Goal: Task Accomplishment & Management: Use online tool/utility

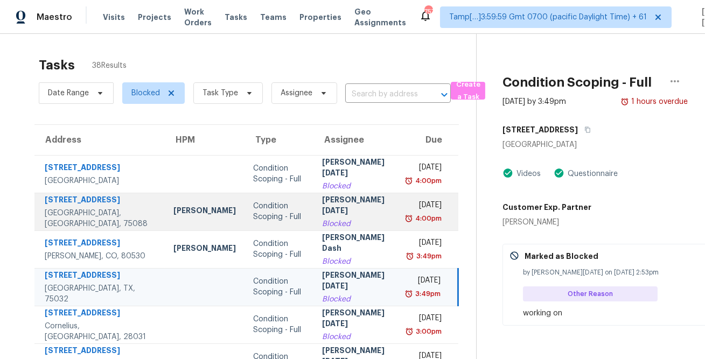
scroll to position [8, 0]
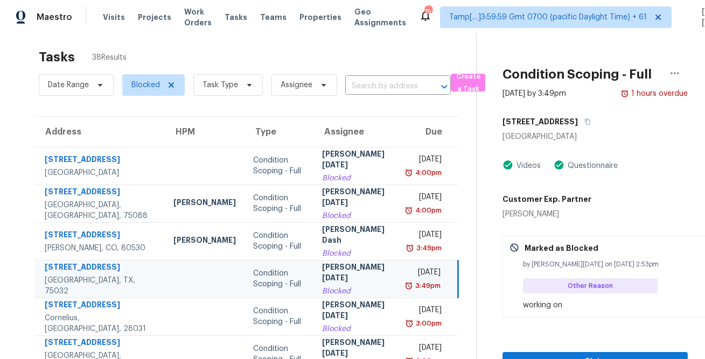
click at [401, 52] on div "Tasks 38 Results" at bounding box center [257, 57] width 437 height 28
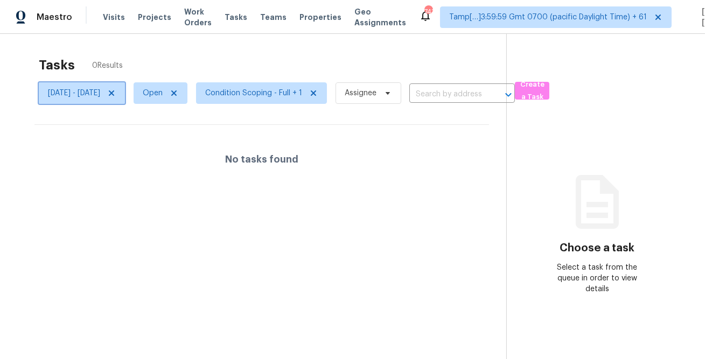
click at [114, 95] on icon at bounding box center [111, 92] width 5 height 5
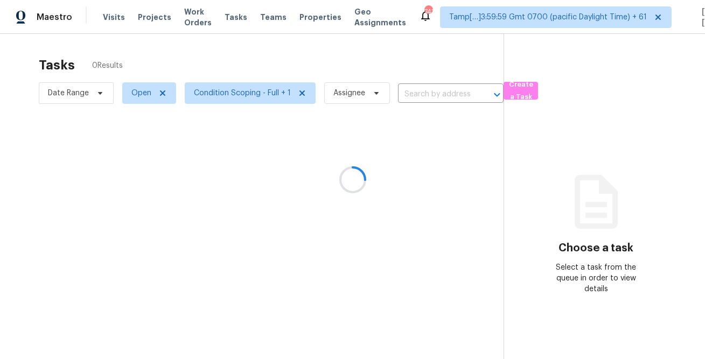
click at [207, 50] on div at bounding box center [352, 179] width 705 height 359
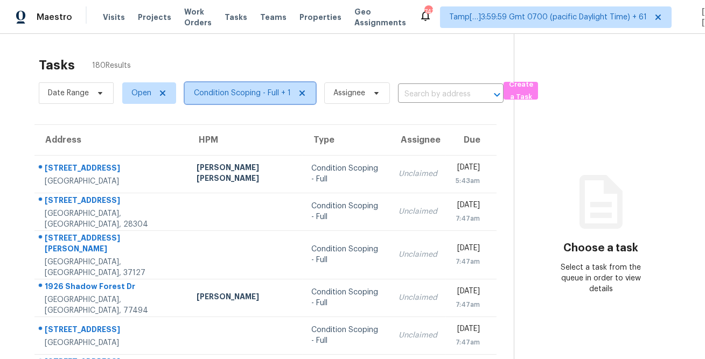
click at [212, 90] on span "Condition Scoping - Full + 1" at bounding box center [242, 93] width 97 height 11
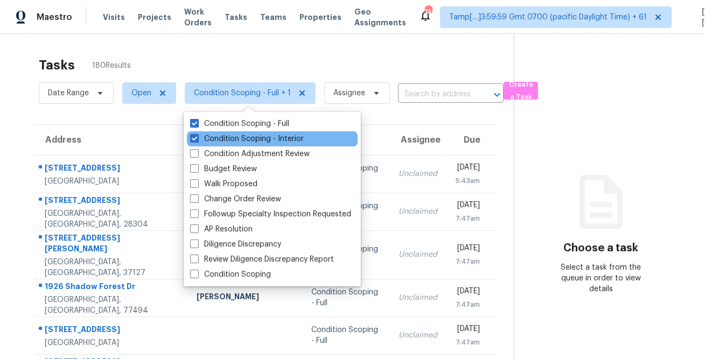
click at [219, 132] on div "Condition Scoping - Interior" at bounding box center [272, 138] width 171 height 15
click at [218, 135] on label "Condition Scoping - Interior" at bounding box center [247, 139] width 114 height 11
click at [197, 135] on input "Condition Scoping - Interior" at bounding box center [193, 137] width 7 height 7
checkbox input "false"
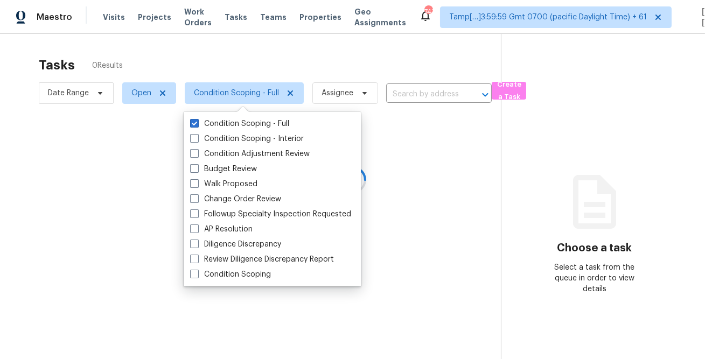
click at [258, 55] on div at bounding box center [352, 179] width 705 height 359
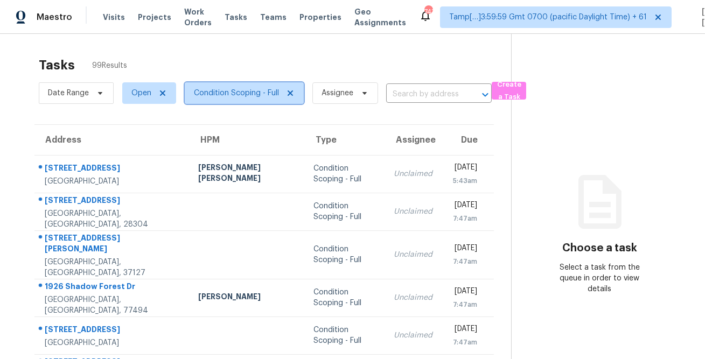
click at [237, 88] on span "Condition Scoping - Full" at bounding box center [236, 93] width 85 height 11
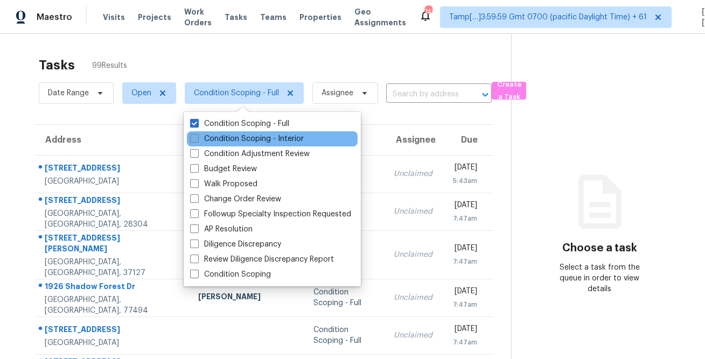
click at [231, 138] on label "Condition Scoping - Interior" at bounding box center [247, 139] width 114 height 11
click at [197, 138] on input "Condition Scoping - Interior" at bounding box center [193, 137] width 7 height 7
checkbox input "true"
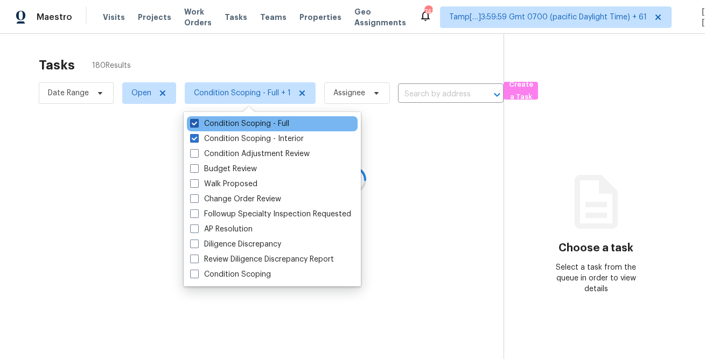
click at [242, 124] on label "Condition Scoping - Full" at bounding box center [239, 123] width 99 height 11
click at [197, 124] on input "Condition Scoping - Full" at bounding box center [193, 121] width 7 height 7
checkbox input "false"
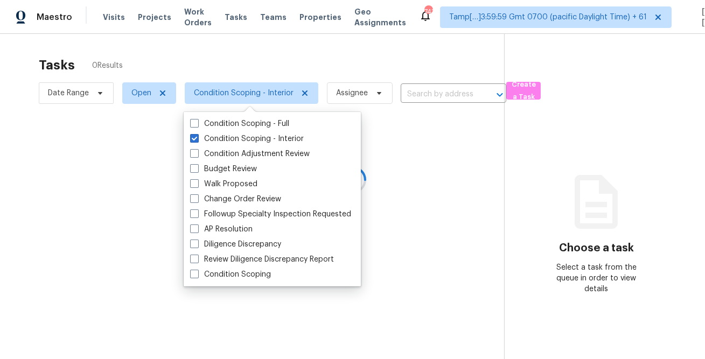
click at [289, 46] on div at bounding box center [352, 179] width 705 height 359
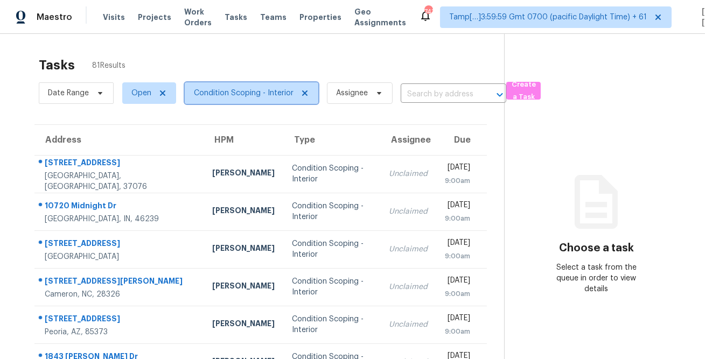
click at [209, 96] on span "Condition Scoping - Interior" at bounding box center [244, 93] width 100 height 11
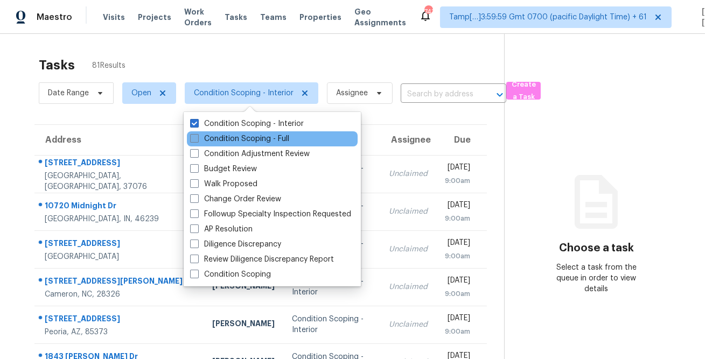
click at [206, 142] on label "Condition Scoping - Full" at bounding box center [239, 139] width 99 height 11
click at [197, 141] on input "Condition Scoping - Full" at bounding box center [193, 137] width 7 height 7
checkbox input "true"
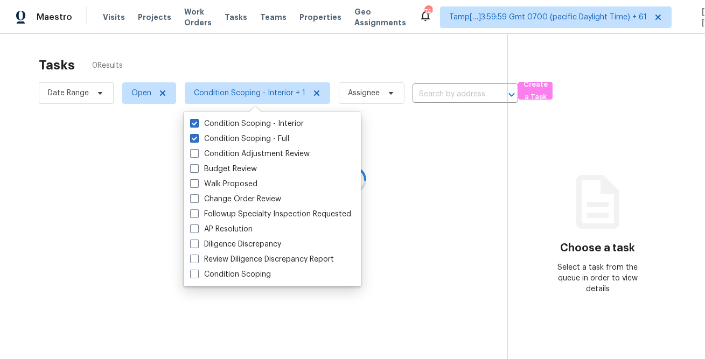
click at [245, 75] on div at bounding box center [352, 179] width 705 height 359
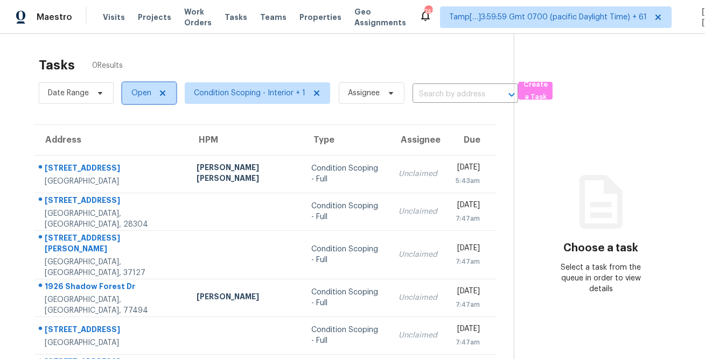
click at [139, 98] on span "Open" at bounding box center [141, 93] width 20 height 11
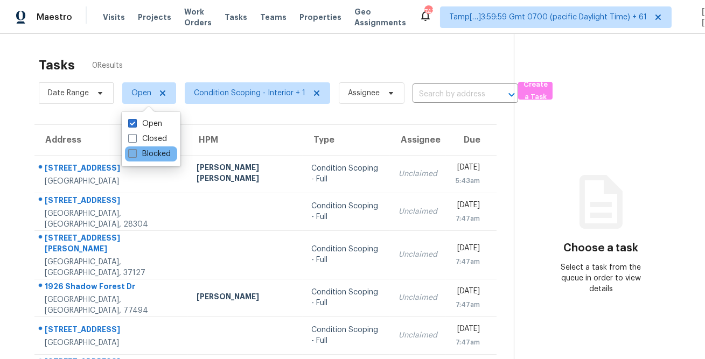
click at [153, 157] on label "Blocked" at bounding box center [149, 154] width 43 height 11
click at [135, 156] on input "Blocked" at bounding box center [131, 152] width 7 height 7
checkbox input "true"
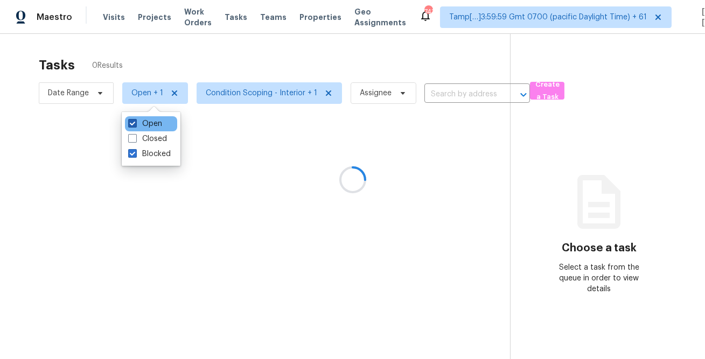
click at [151, 122] on label "Open" at bounding box center [145, 123] width 34 height 11
click at [135, 122] on input "Open" at bounding box center [131, 121] width 7 height 7
checkbox input "false"
click at [227, 65] on div at bounding box center [352, 179] width 705 height 359
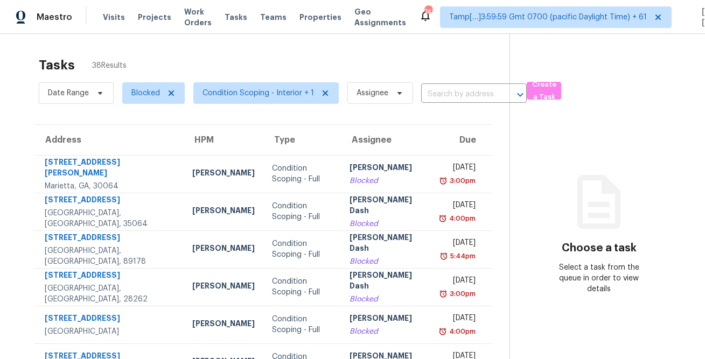
click at [349, 73] on div "Tasks 38 Results" at bounding box center [274, 65] width 471 height 28
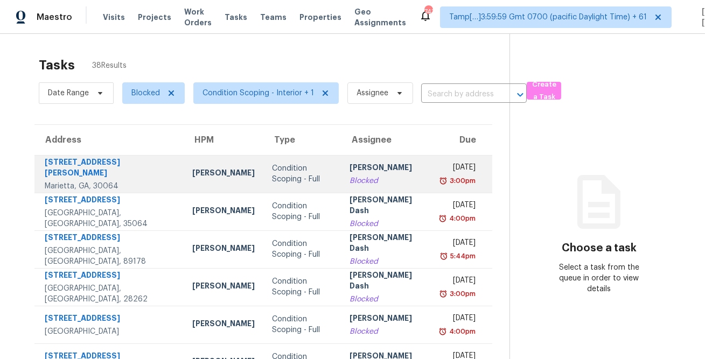
click at [361, 178] on div "Blocked" at bounding box center [387, 181] width 76 height 11
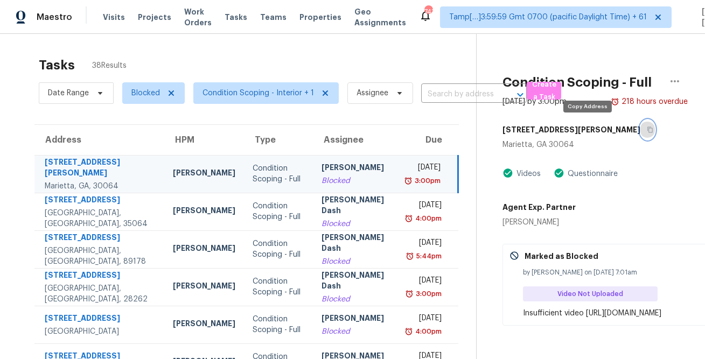
click at [648, 131] on icon "button" at bounding box center [650, 130] width 5 height 6
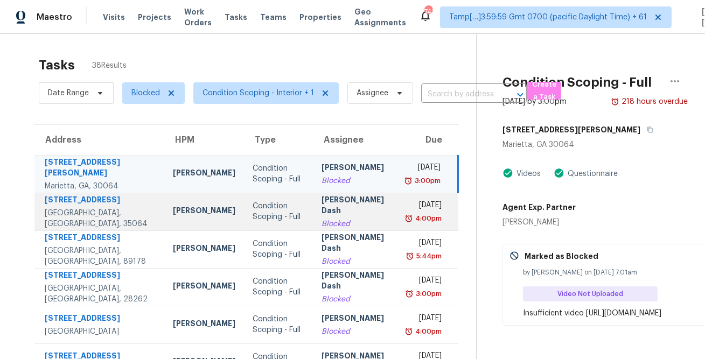
click at [327, 204] on div "[PERSON_NAME] Dash" at bounding box center [356, 206] width 71 height 24
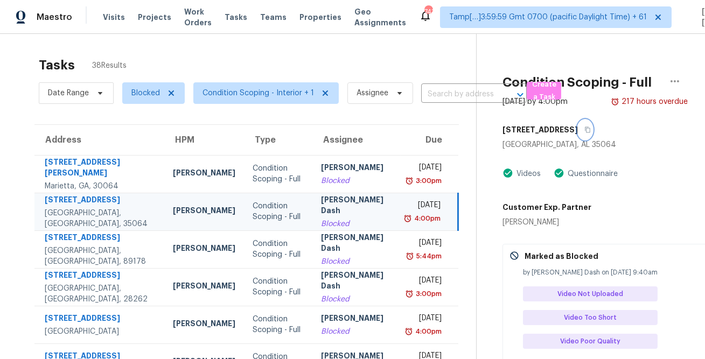
click at [584, 127] on icon "button" at bounding box center [587, 130] width 6 height 6
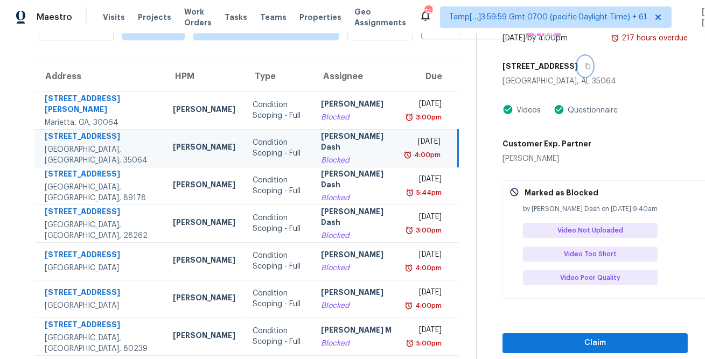
scroll to position [67, 0]
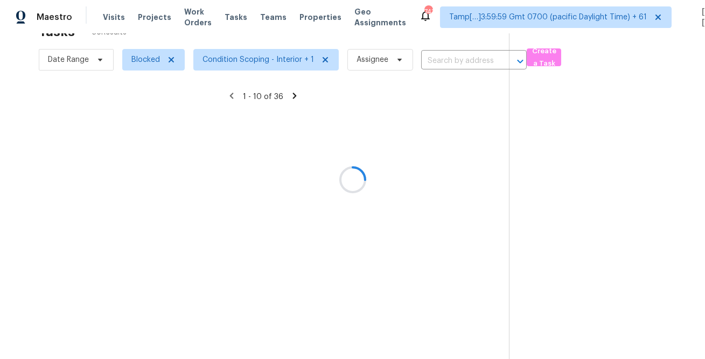
click at [338, 178] on div at bounding box center [352, 179] width 705 height 359
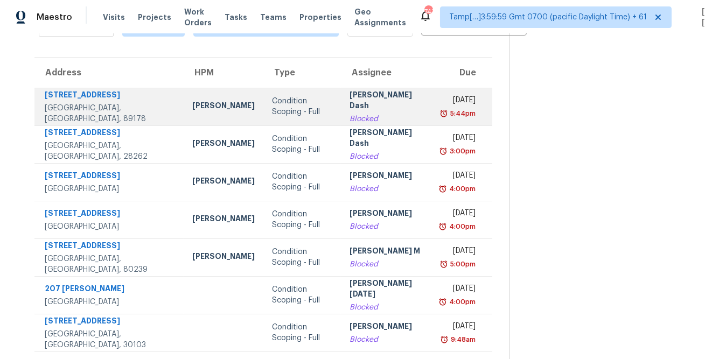
click at [364, 114] on div "Blocked" at bounding box center [387, 119] width 76 height 11
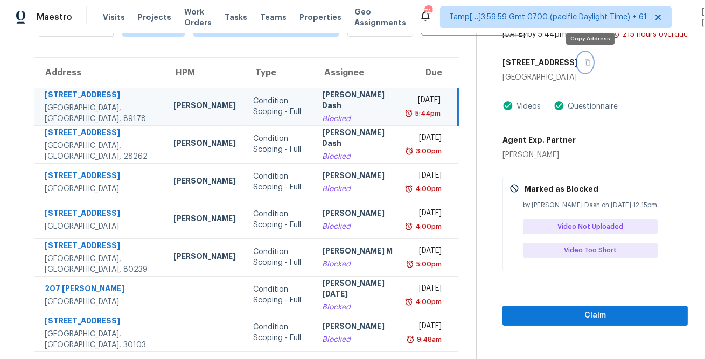
click at [591, 63] on icon "button" at bounding box center [587, 62] width 6 height 6
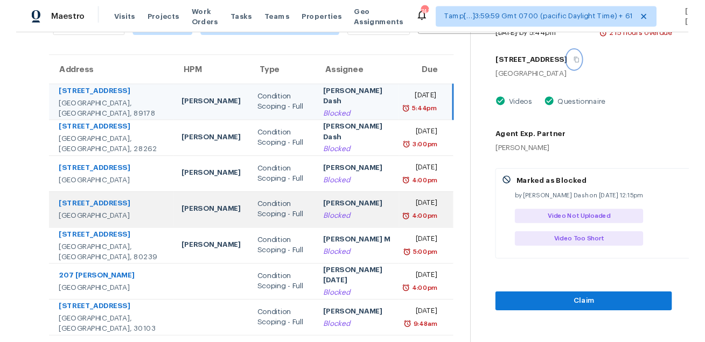
scroll to position [0, 0]
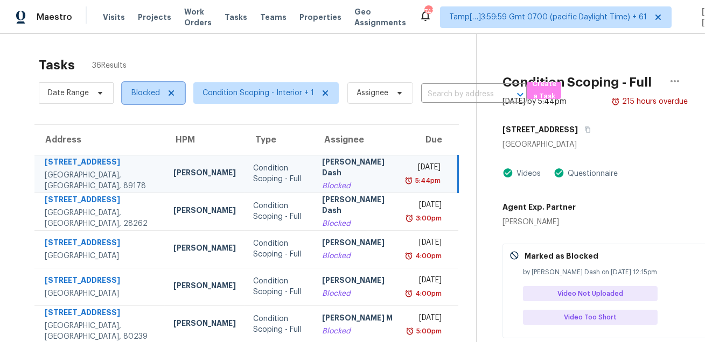
click at [167, 89] on icon at bounding box center [171, 93] width 9 height 9
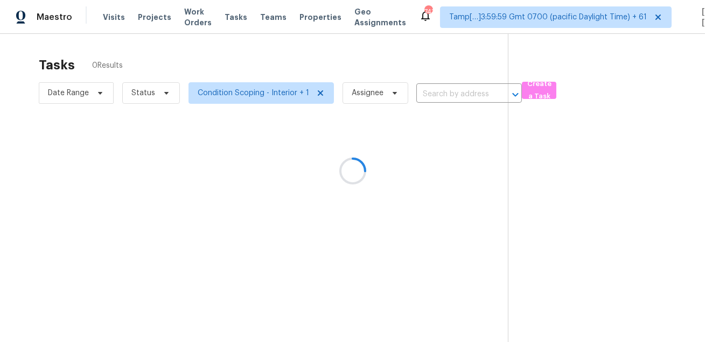
click at [255, 72] on div at bounding box center [352, 171] width 705 height 342
